Goal: Transaction & Acquisition: Download file/media

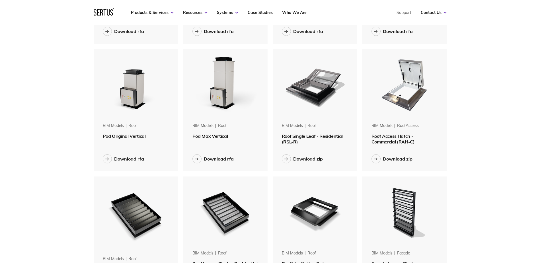
scroll to position [313, 0]
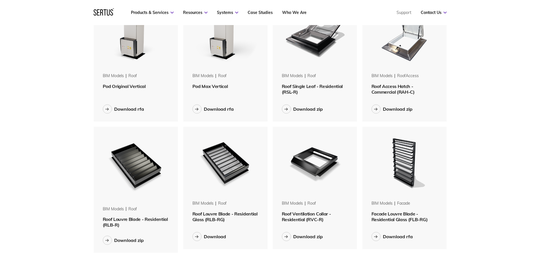
click at [139, 216] on div "BIM Models roof" at bounding box center [136, 211] width 66 height 10
click at [126, 241] on div "Download zip" at bounding box center [129, 240] width 30 height 6
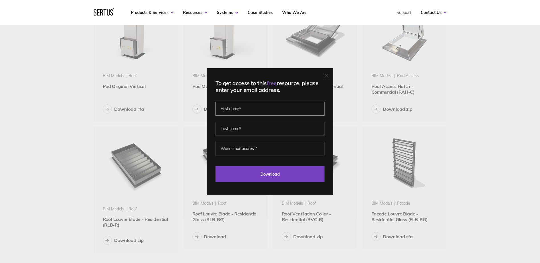
click at [268, 106] on input "text" at bounding box center [269, 109] width 109 height 14
type input "[PERSON_NAME]"
type input "Blege"
type input "[EMAIL_ADDRESS][DOMAIN_NAME]"
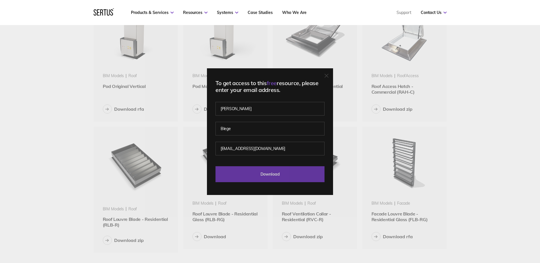
click at [271, 172] on input "Download" at bounding box center [269, 174] width 109 height 16
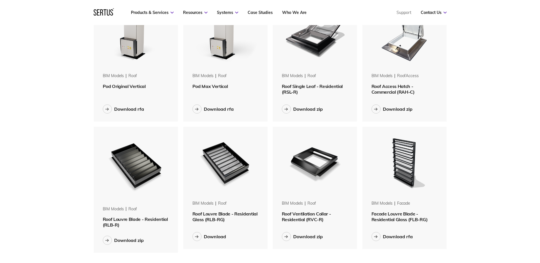
click at [504, 86] on div "Menu Resources Systems Products Case Studies Who we are Contact us Support Book…" at bounding box center [270, 141] width 540 height 908
